Goal: Check status: Check status

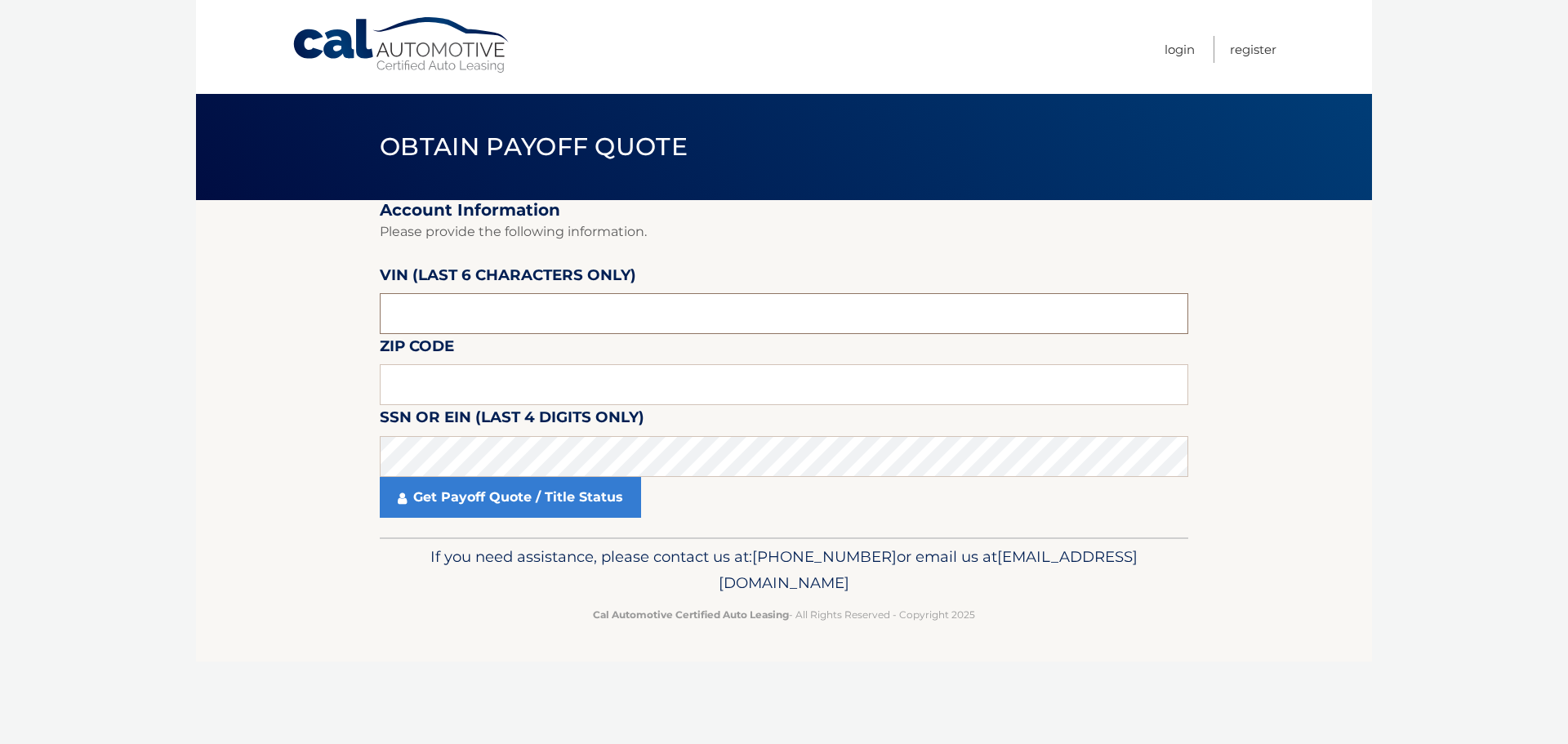
click at [584, 305] on input "text" at bounding box center [784, 314] width 809 height 40
type input "183638"
type input "15221"
click button "For Originating Dealer" at bounding box center [0, 0] width 0 height 0
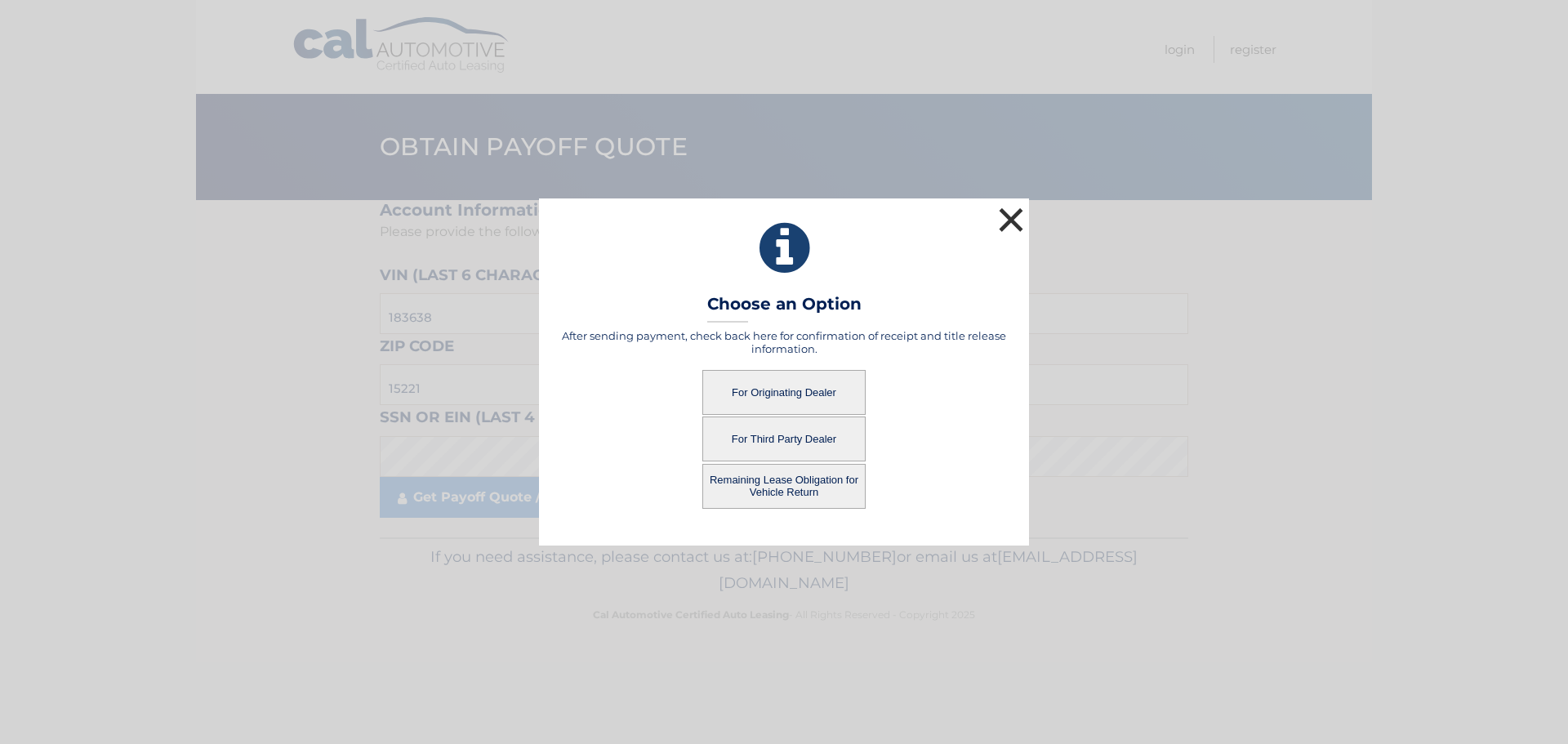
click at [1019, 215] on button "×" at bounding box center [1011, 219] width 33 height 33
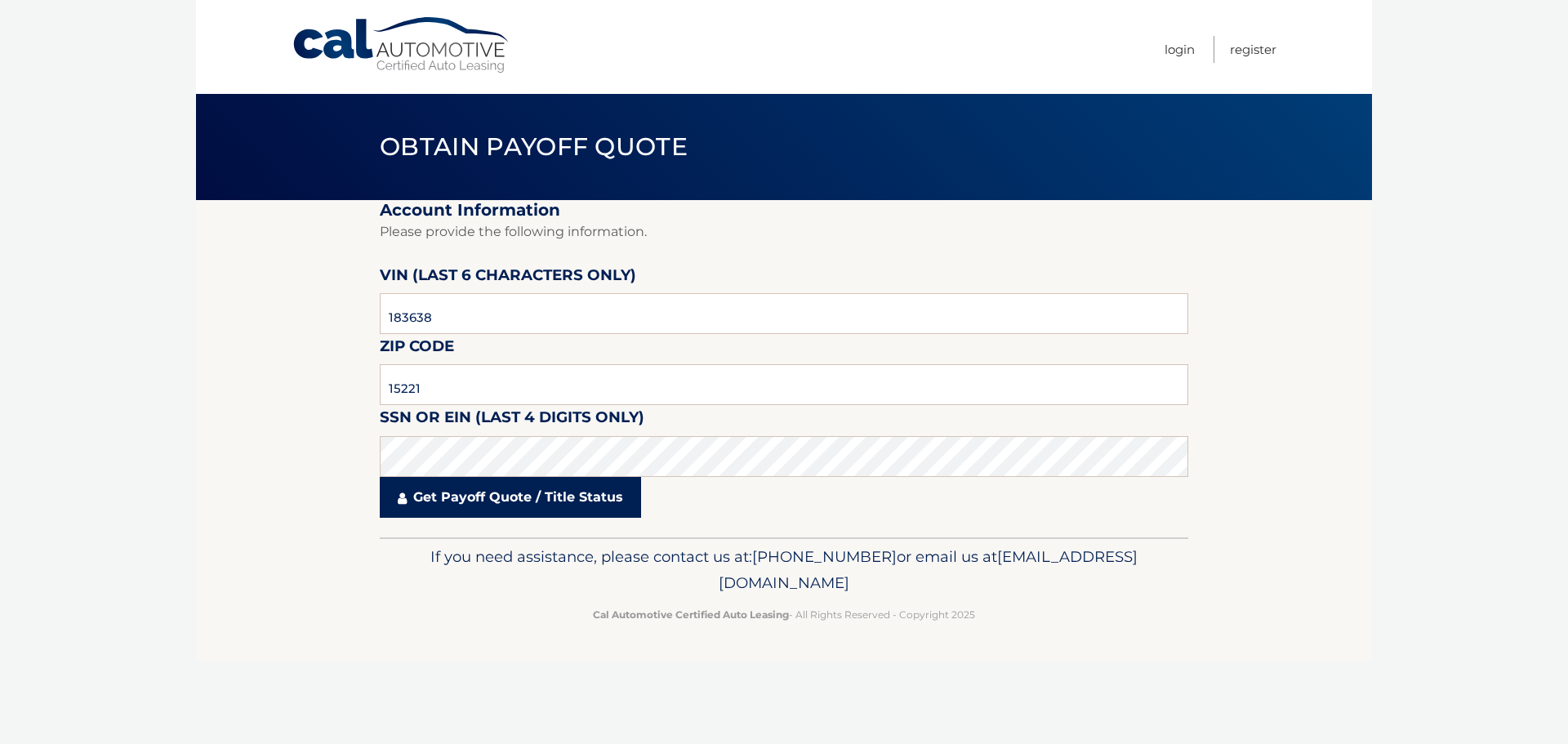
click at [482, 500] on link "Get Payoff Quote / Title Status" at bounding box center [510, 498] width 261 height 40
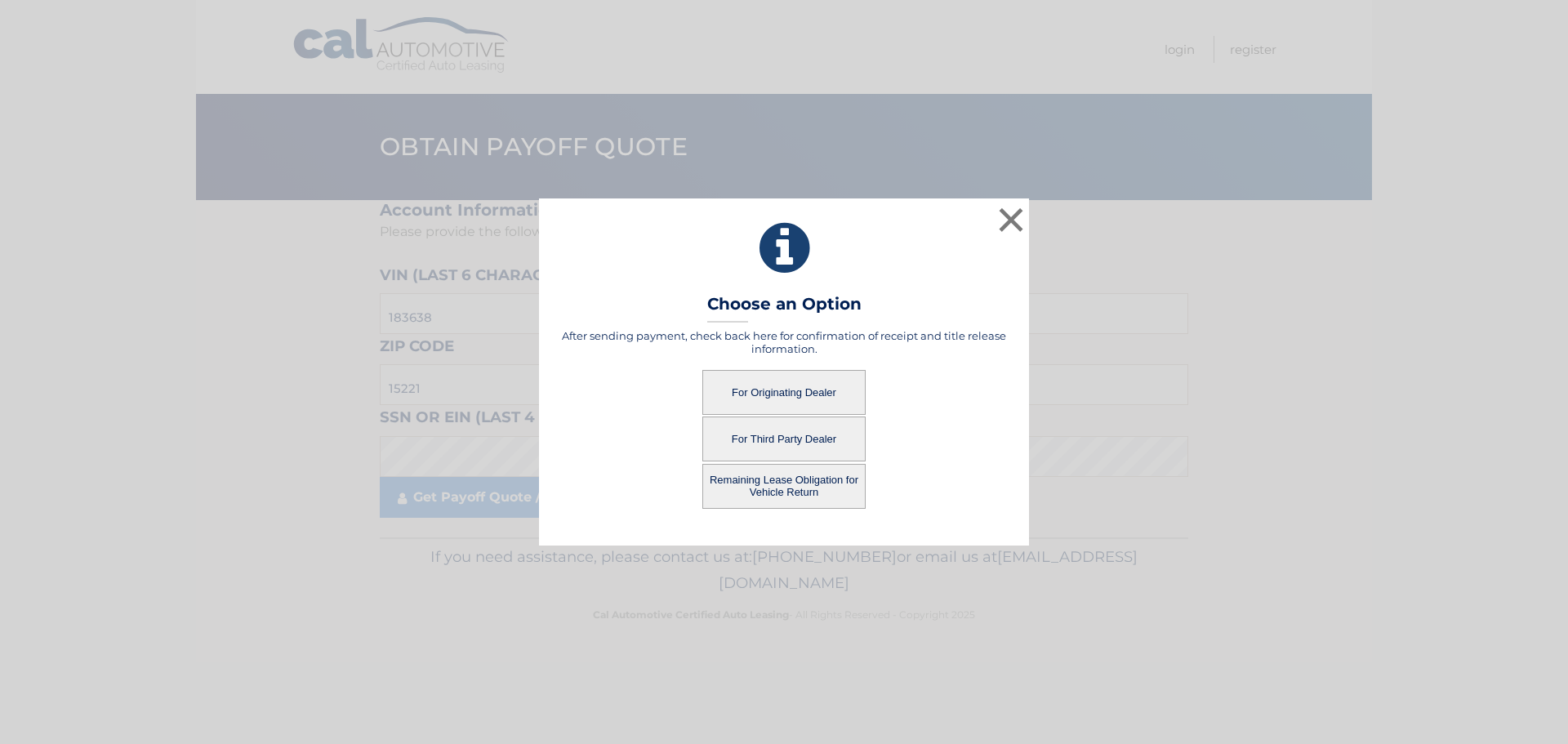
click at [783, 390] on button "For Originating Dealer" at bounding box center [784, 392] width 163 height 45
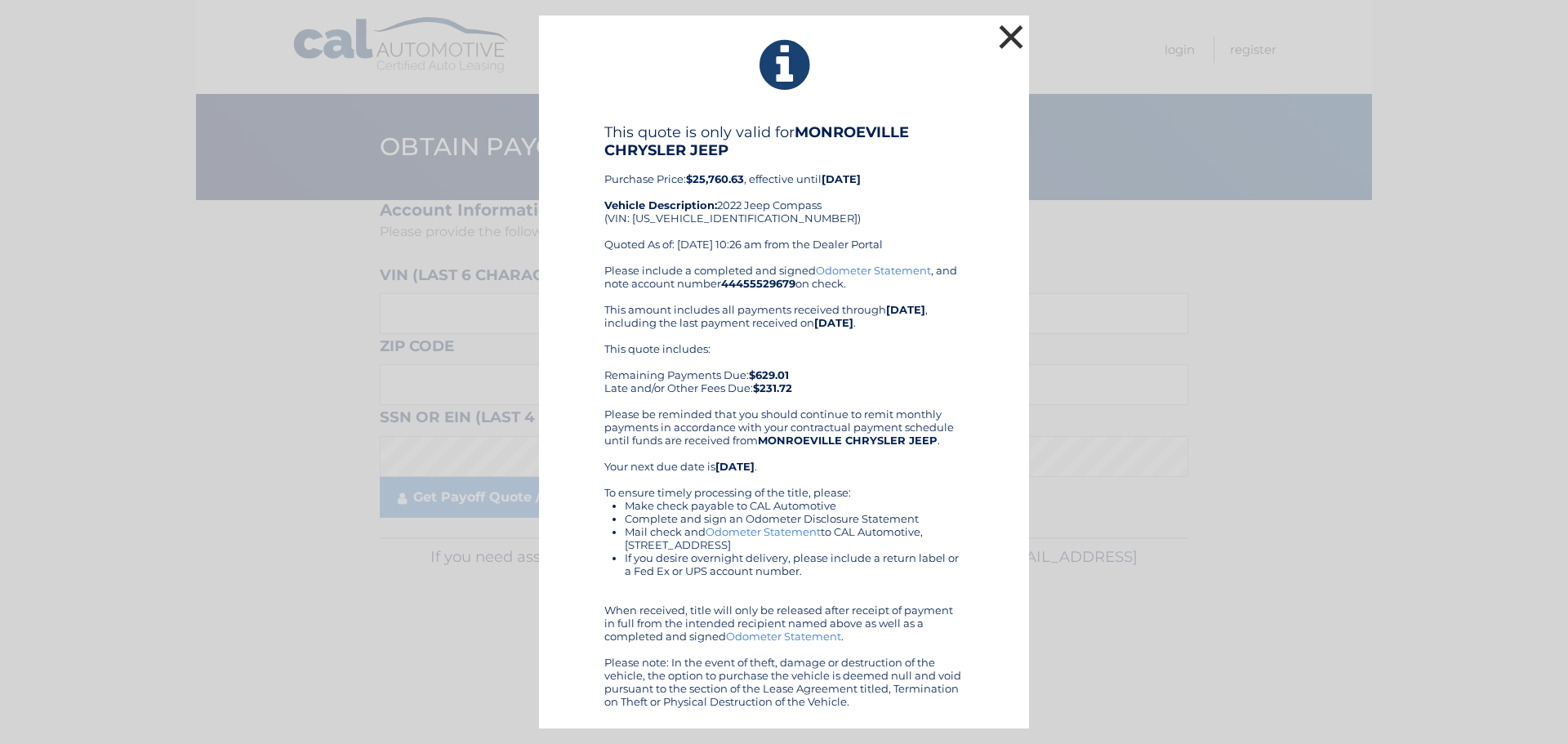
click at [1013, 28] on button "×" at bounding box center [1011, 36] width 33 height 33
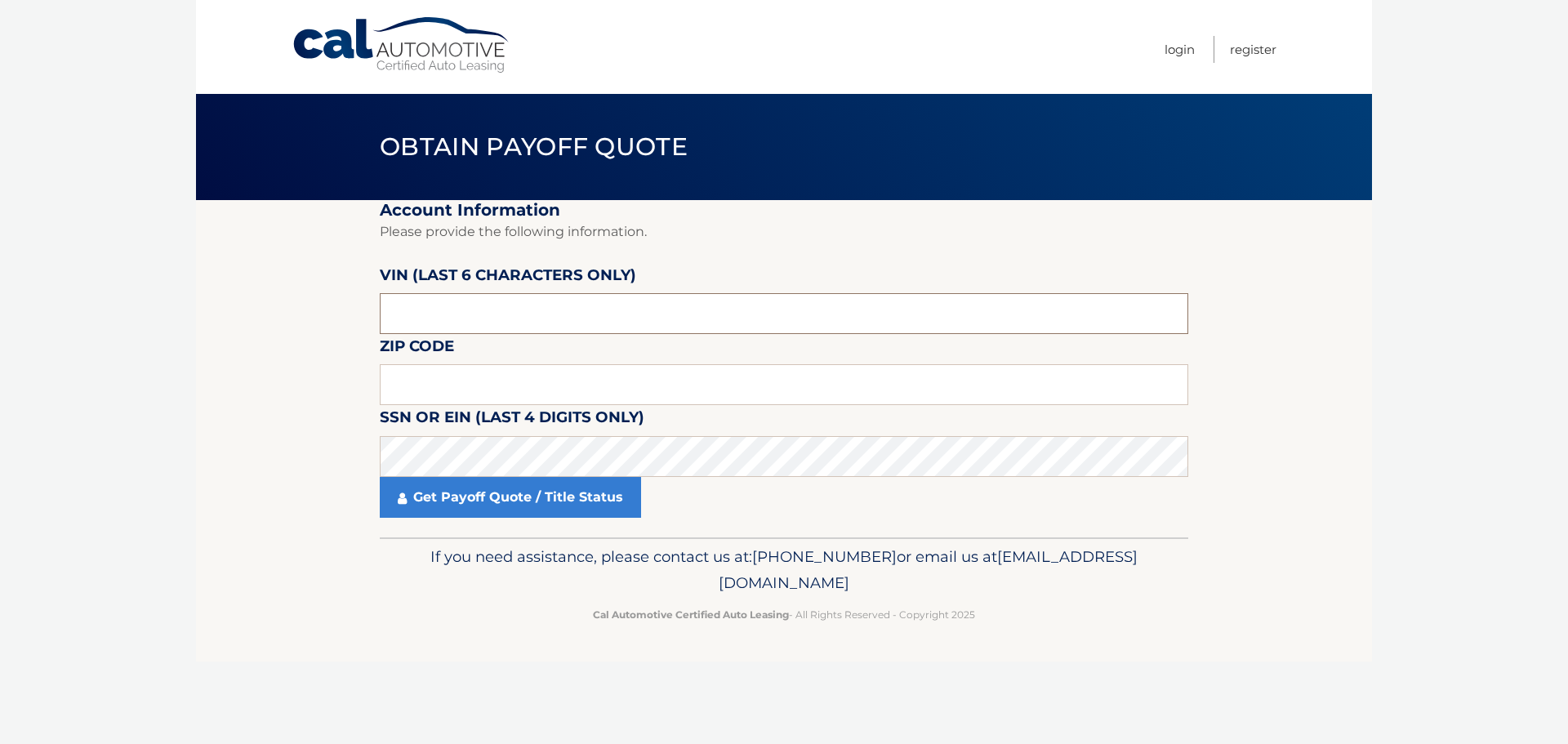
click at [477, 324] on input "text" at bounding box center [784, 314] width 809 height 40
type input "183638"
type input "15221"
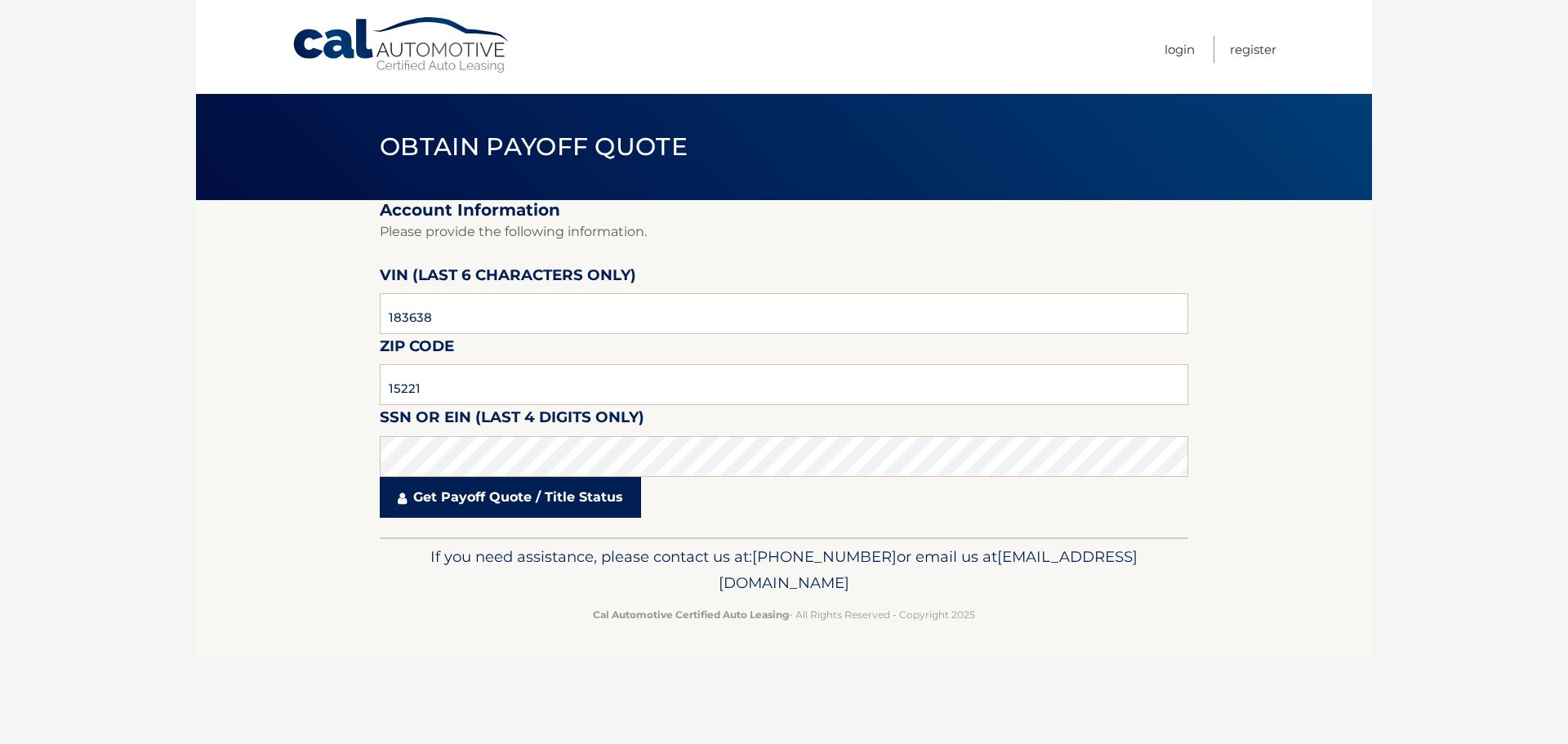
click at [515, 505] on link "Get Payoff Quote / Title Status" at bounding box center [510, 498] width 261 height 40
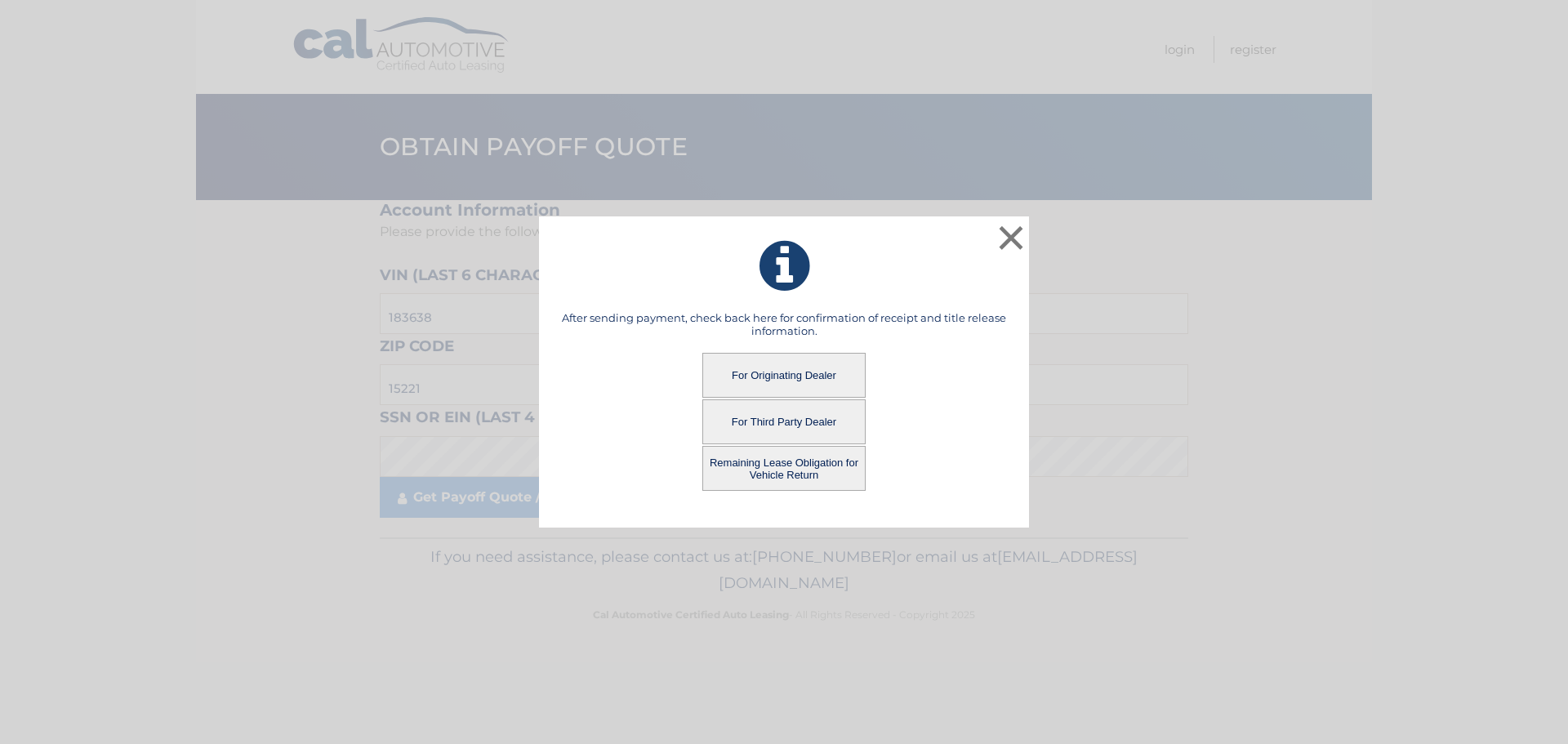
click at [768, 463] on button "Remaining Lease Obligation for Vehicle Return" at bounding box center [784, 468] width 163 height 45
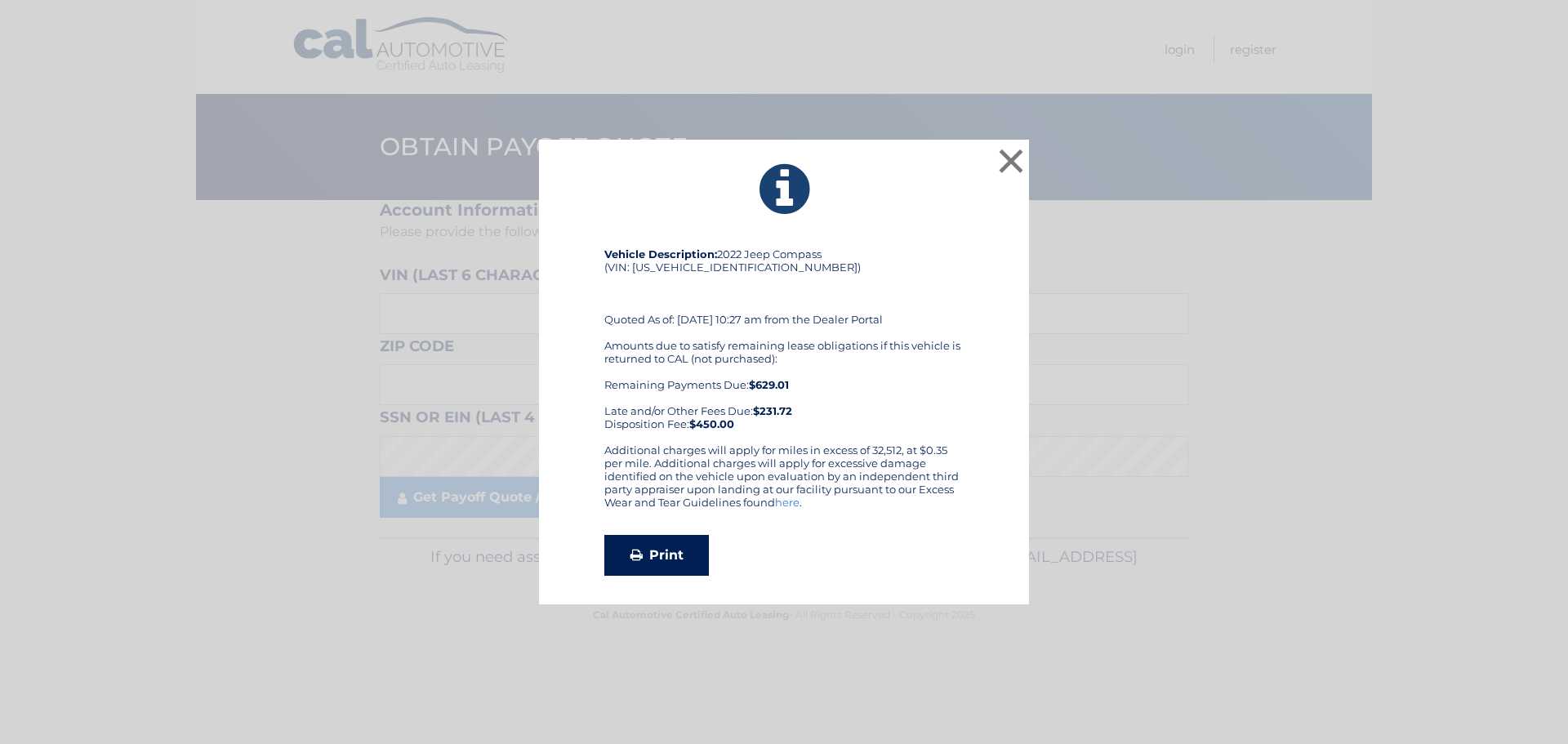
click at [661, 565] on link "Print" at bounding box center [657, 556] width 105 height 40
